Goal: Information Seeking & Learning: Understand process/instructions

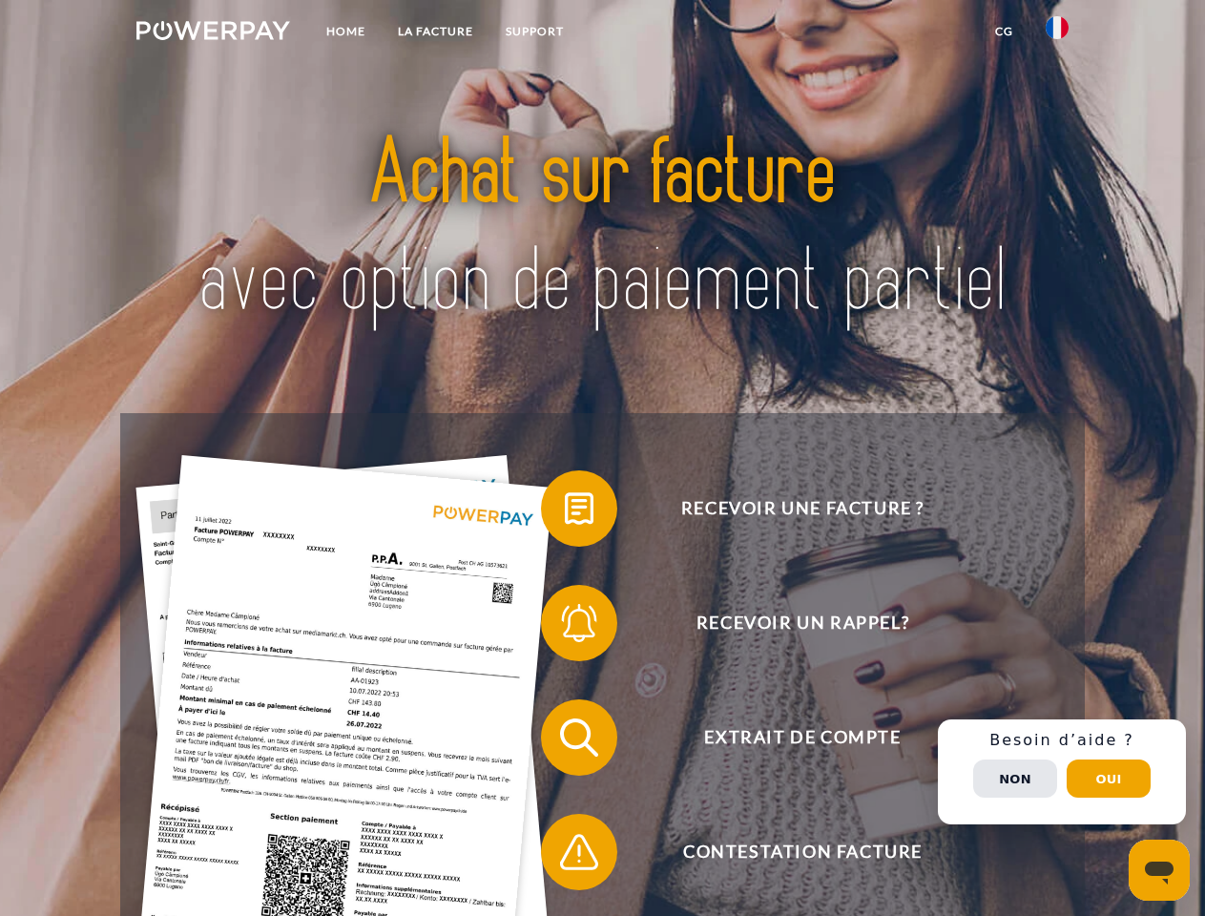
click at [213, 33] on img at bounding box center [213, 30] width 154 height 19
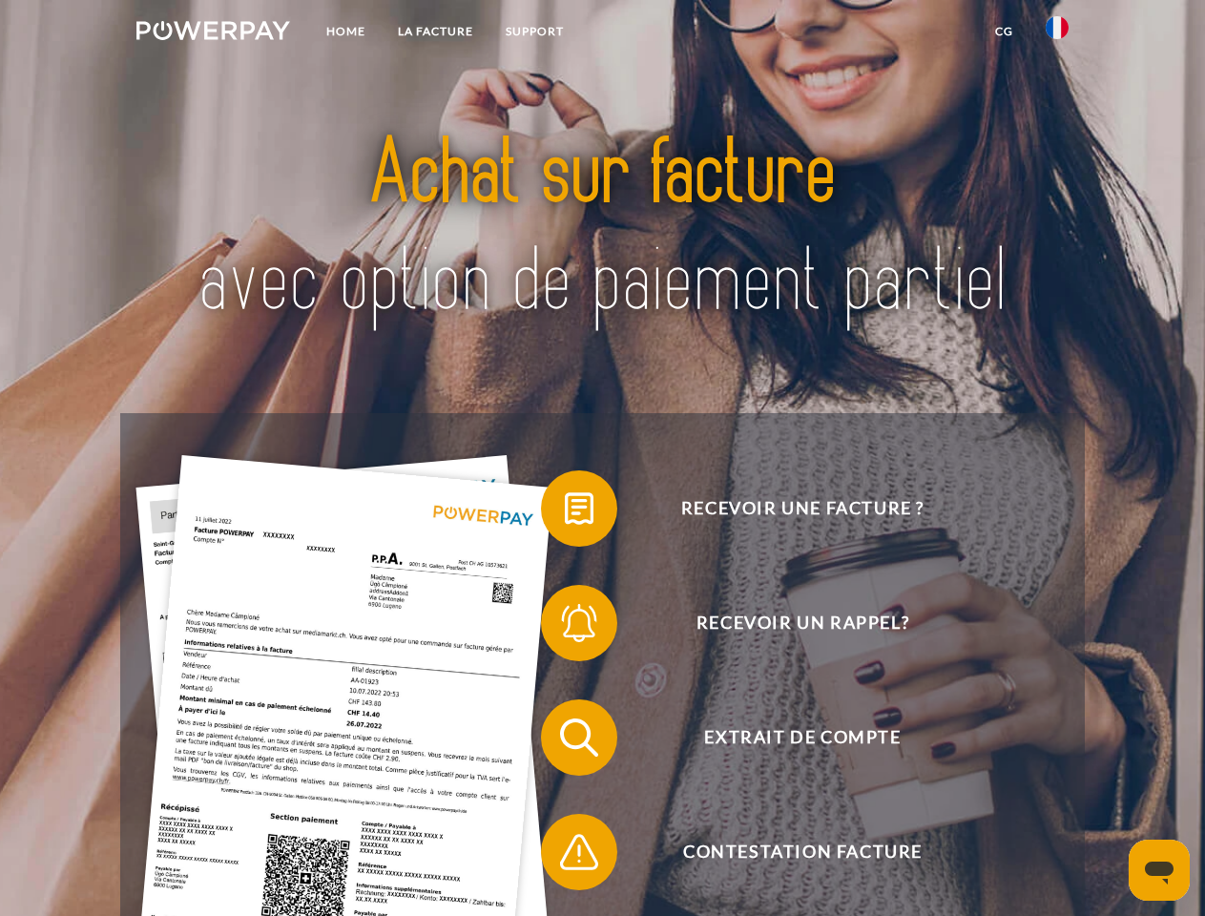
click at [1057, 33] on img at bounding box center [1057, 27] width 23 height 23
click at [1004, 31] on link "CG" at bounding box center [1004, 31] width 51 height 34
click at [565, 512] on span at bounding box center [550, 508] width 95 height 95
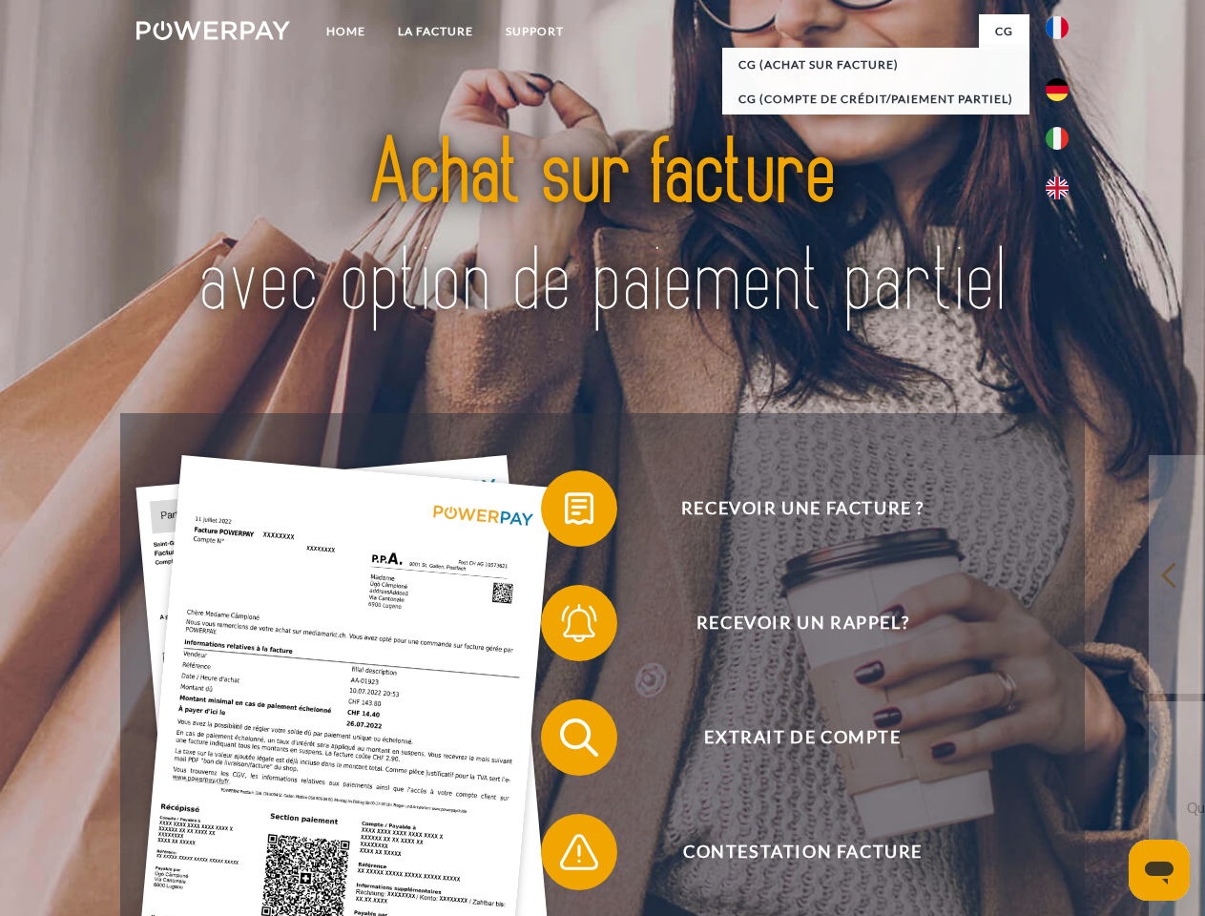
click at [565, 627] on span at bounding box center [550, 622] width 95 height 95
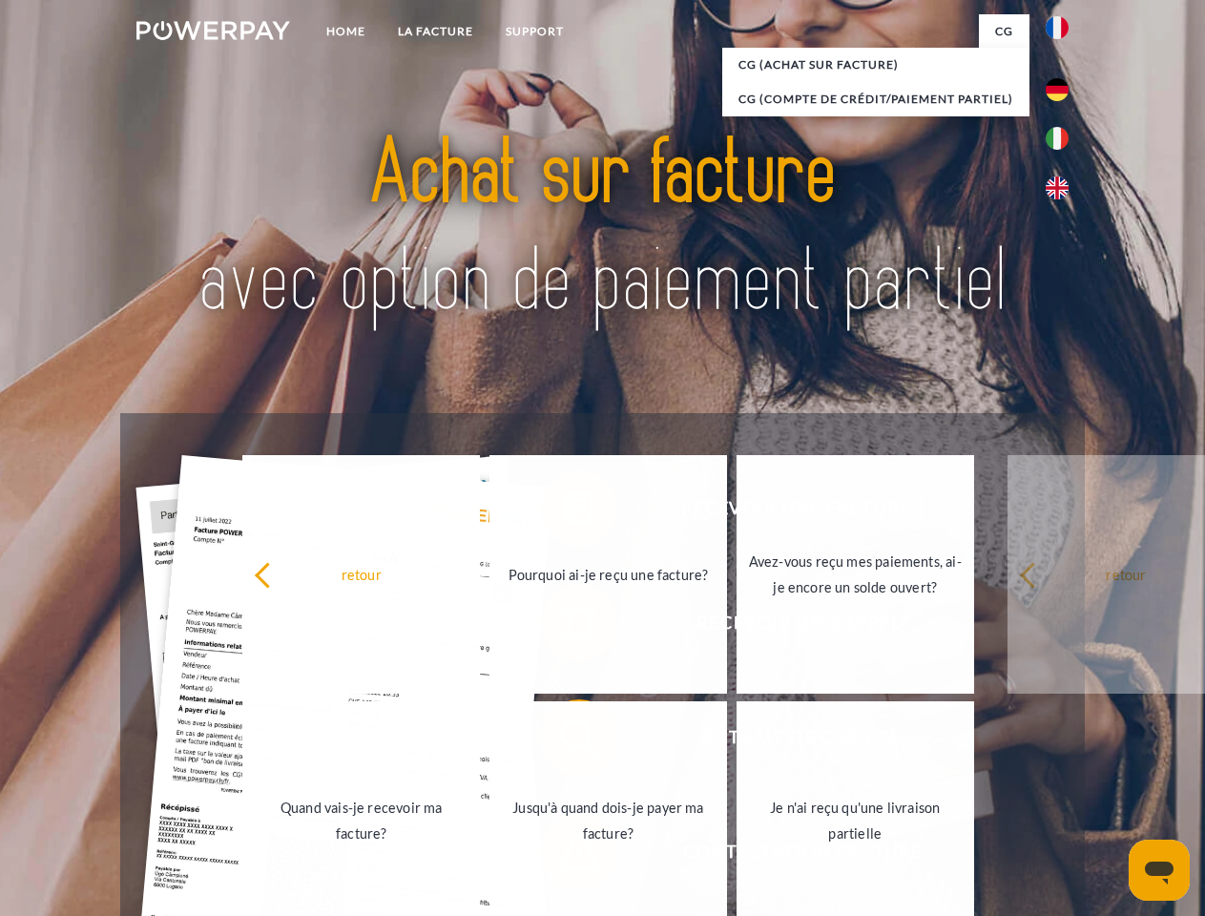
click at [565, 741] on link "Jusqu'à quand dois-je payer ma facture?" at bounding box center [608, 820] width 238 height 239
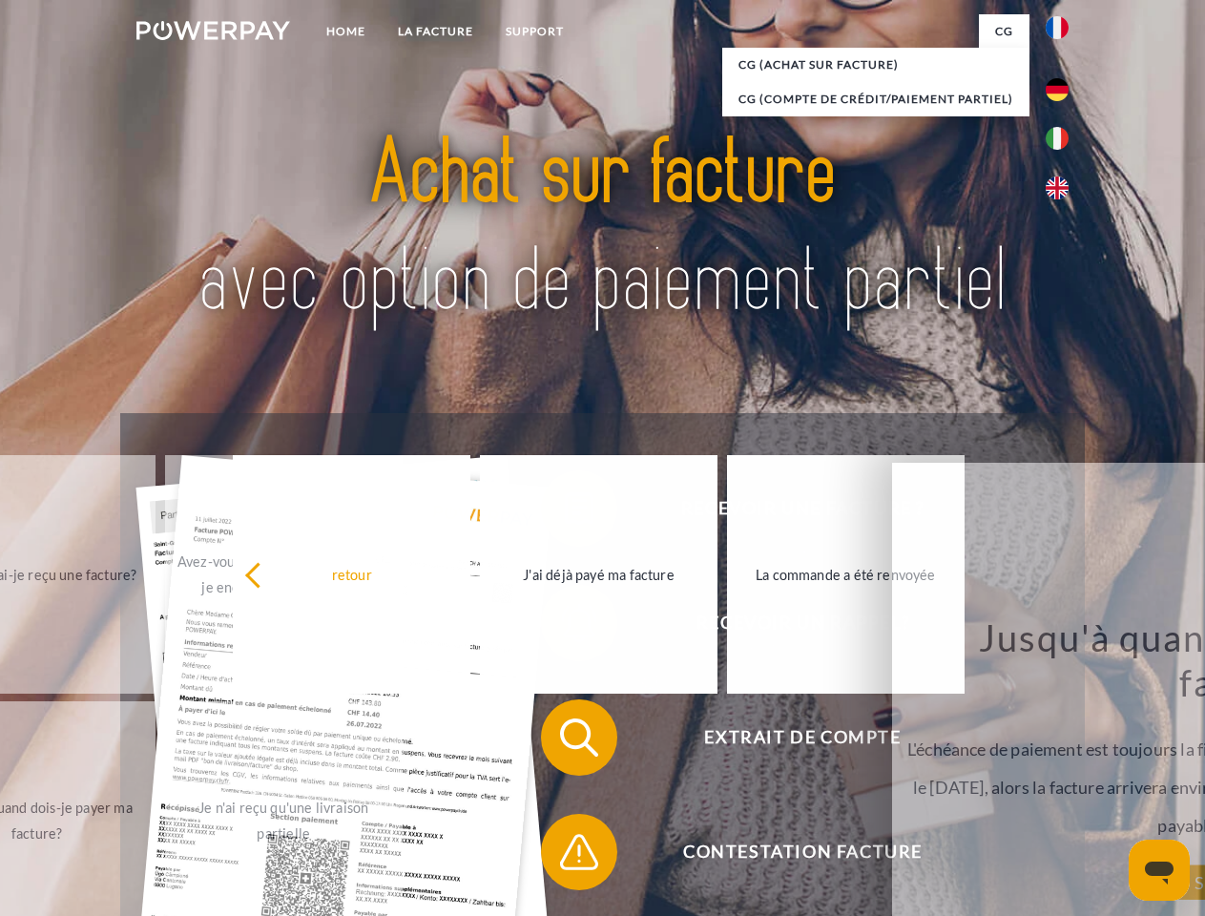
click at [565, 856] on span at bounding box center [550, 851] width 95 height 95
click at [1062, 772] on div "Recevoir une facture ? Recevoir un rappel? Extrait de compte retour" at bounding box center [602, 794] width 964 height 763
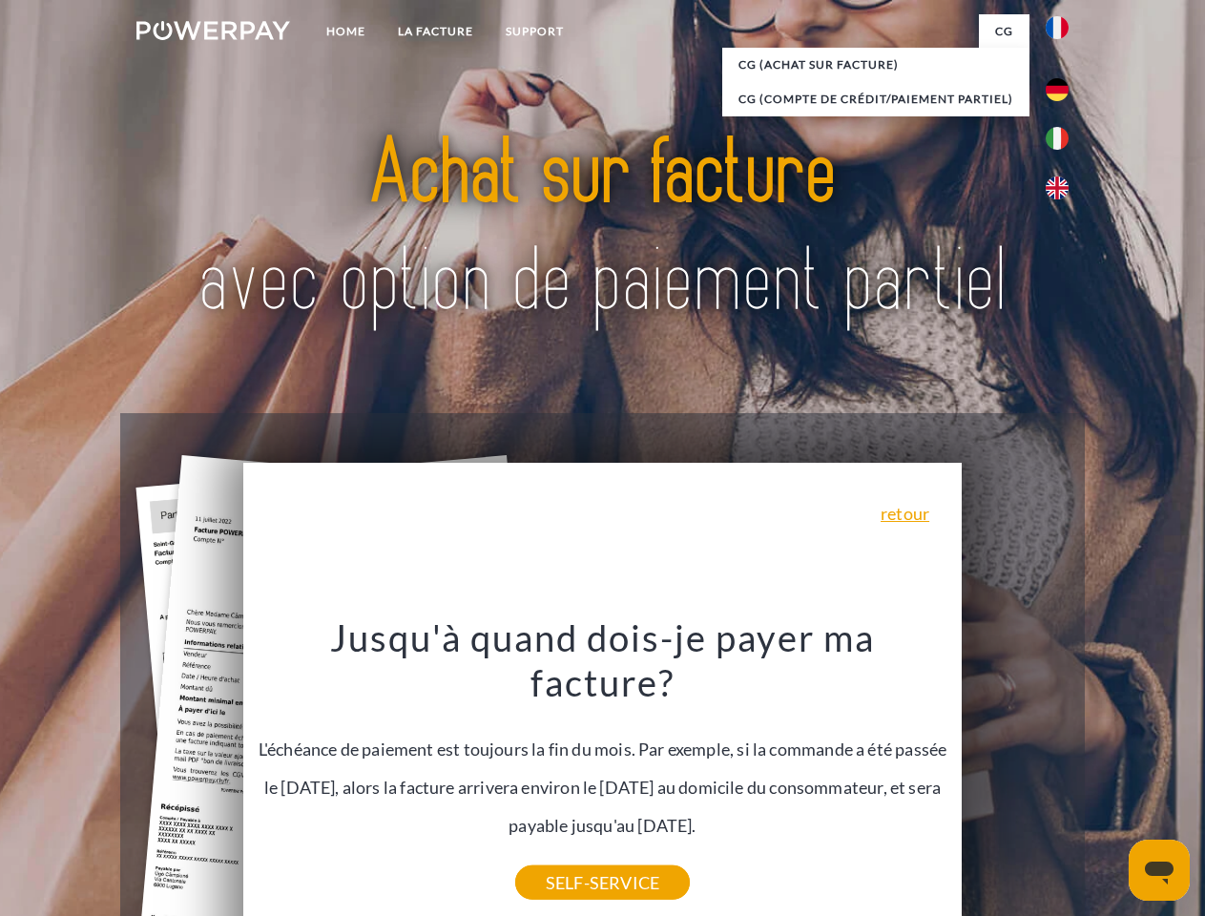
click at [1015, 776] on span "Extrait de compte" at bounding box center [803, 737] width 468 height 76
click at [1109, 779] on header "Home LA FACTURE Support" at bounding box center [602, 659] width 1205 height 1318
